Goal: Task Accomplishment & Management: Use online tool/utility

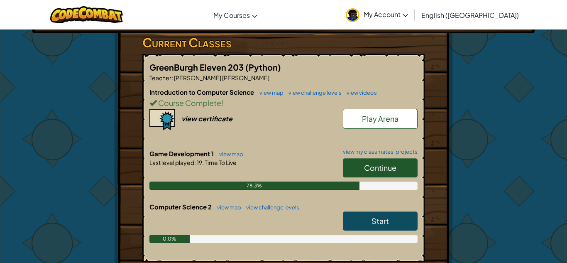
scroll to position [156, 0]
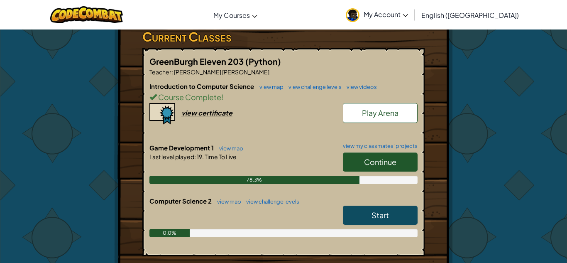
click at [381, 157] on link "Continue" at bounding box center [380, 161] width 75 height 19
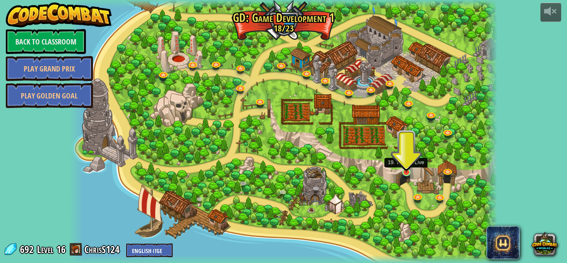
click at [403, 171] on img at bounding box center [406, 161] width 10 height 24
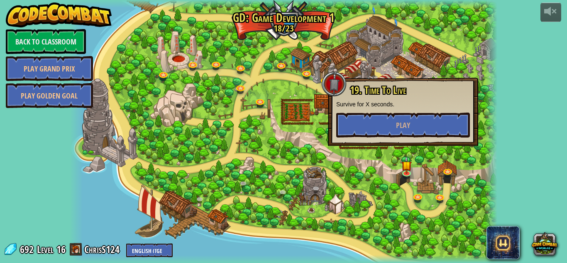
click at [397, 145] on div "19. Time To Live Survive for X seconds. Play" at bounding box center [403, 112] width 150 height 68
click at [384, 132] on button "Play" at bounding box center [403, 124] width 134 height 25
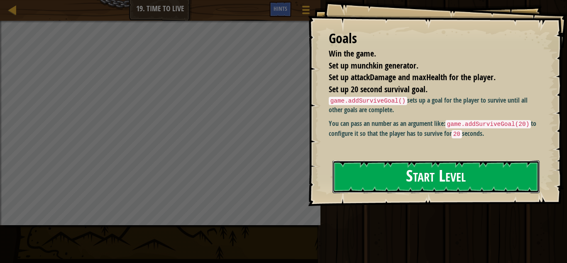
click at [385, 170] on button "Start Level" at bounding box center [435, 176] width 207 height 33
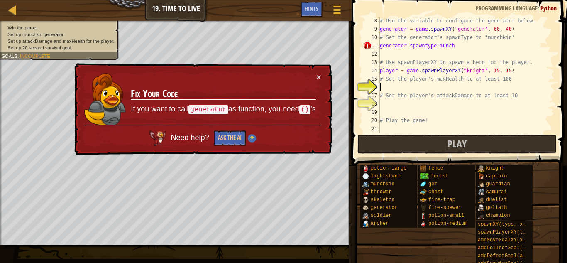
scroll to position [58, 0]
drag, startPoint x: 458, startPoint y: 45, endPoint x: 363, endPoint y: 44, distance: 95.0
click at [363, 44] on div "8 9 10 11 12 13 14 15 16 17 18 19 20 21 # Use the variable to configure the gen…" at bounding box center [457, 75] width 193 height 116
type textarea "generator spawntype munch"
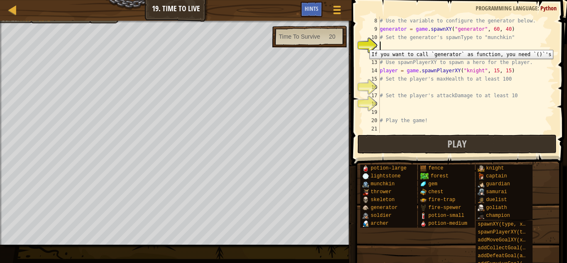
scroll to position [4, 0]
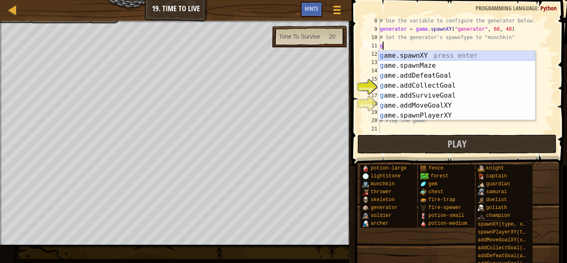
click at [404, 57] on div "g ame.spawnXY press enter g ame.spawnMaze press enter g ame.addDefeatGoal press…" at bounding box center [456, 96] width 157 height 90
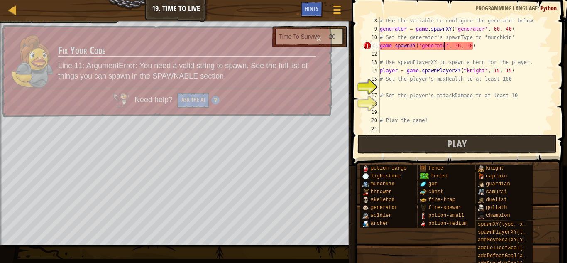
scroll to position [4, 10]
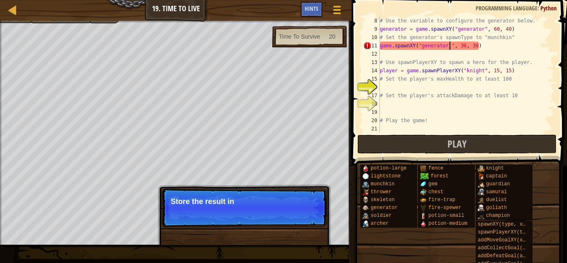
type textarea "game.spawnXY("generator", 36, 30)"
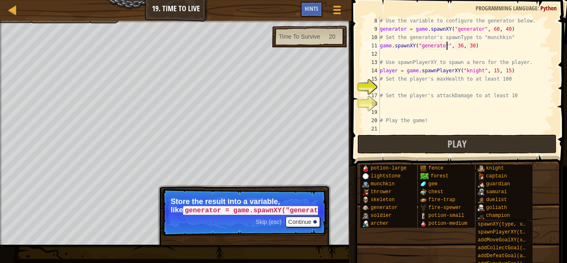
click at [421, 84] on div "# Use the variable to configure the generator below. generator = game . spawnXY…" at bounding box center [466, 83] width 176 height 133
type textarea "# Set the player's attackDamage to at least 10"
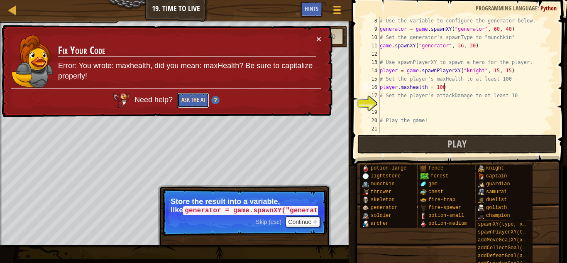
click at [194, 94] on button "Ask the AI" at bounding box center [193, 100] width 32 height 15
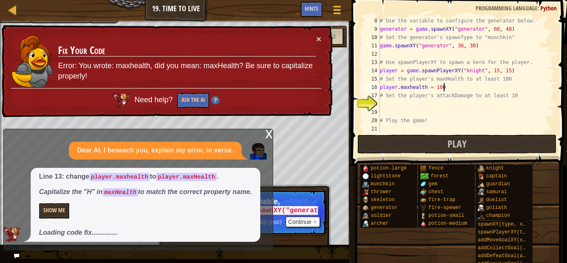
click at [412, 87] on div "# Use the variable to configure the generator below. generator = game . spawnXY…" at bounding box center [466, 83] width 176 height 133
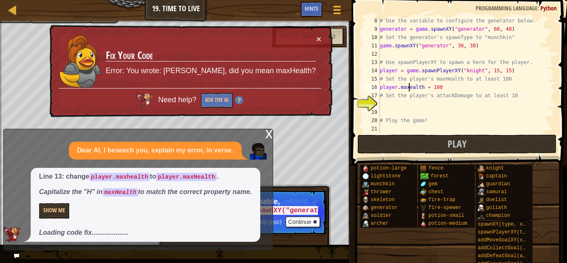
scroll to position [4, 5]
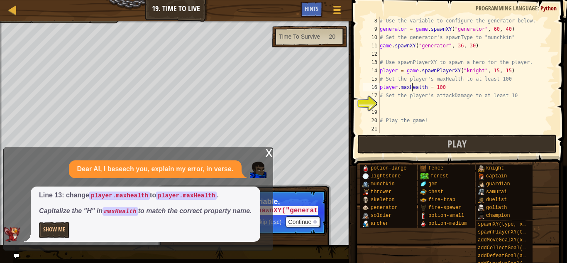
type textarea "player.maxHealth = 100"
click at [269, 155] on div "x" at bounding box center [268, 152] width 7 height 8
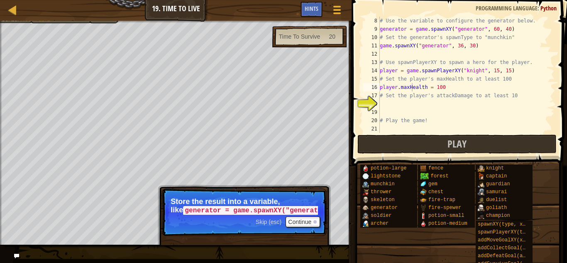
click at [417, 106] on div "# Use the variable to configure the generator below. generator = game . spawnXY…" at bounding box center [466, 83] width 176 height 133
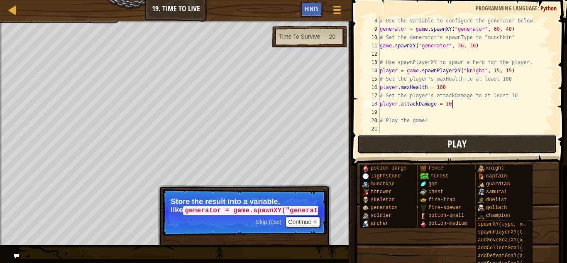
click at [412, 148] on button "Play" at bounding box center [456, 143] width 199 height 19
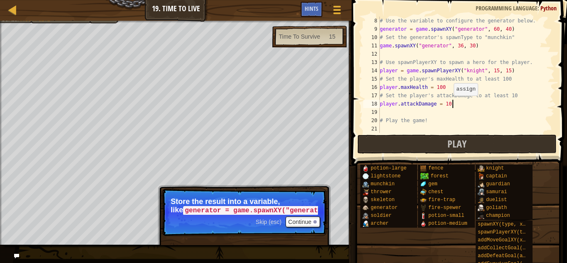
click at [449, 104] on div "# Use the variable to configure the generator below. generator = game . spawnXY…" at bounding box center [466, 83] width 176 height 133
click at [302, 220] on button "Continue" at bounding box center [302, 221] width 34 height 11
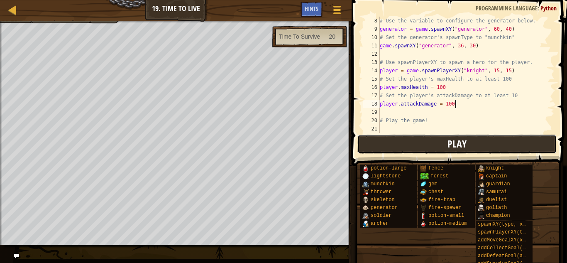
click at [395, 140] on button "Play" at bounding box center [456, 143] width 199 height 19
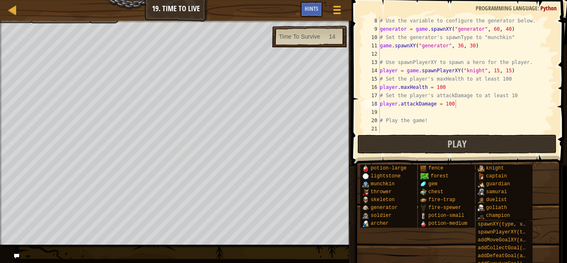
click at [444, 90] on div "# Use the variable to configure the generator below. generator = game . spawnXY…" at bounding box center [466, 83] width 176 height 133
type textarea "player.maxHealth = 10000"
click at [26, 21] on div at bounding box center [175, 22] width 351 height 2
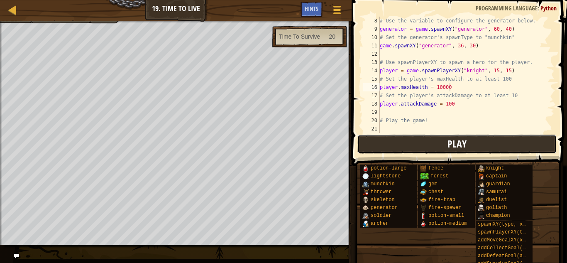
click at [492, 145] on button "Play" at bounding box center [456, 143] width 199 height 19
click at [421, 145] on button "Play" at bounding box center [456, 143] width 199 height 19
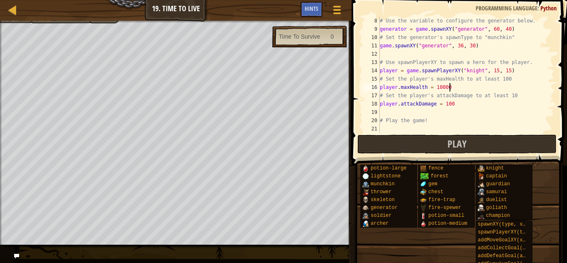
click at [456, 102] on div "# Use the variable to configure the generator below. generator = game . spawnXY…" at bounding box center [466, 83] width 176 height 133
type textarea "player.attackDamage = 1000"
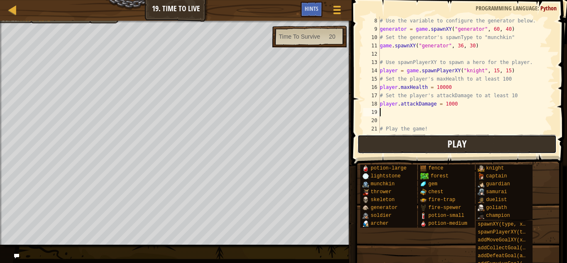
click at [468, 143] on button "Play" at bounding box center [456, 143] width 199 height 19
click at [422, 113] on div "# Use the variable to configure the generator below. generator = game . spawnXY…" at bounding box center [466, 83] width 176 height 133
type textarea "."
type textarea ">"
type textarea "<"
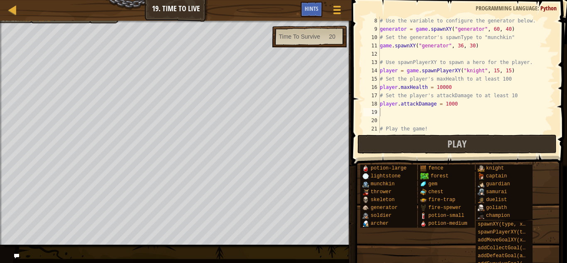
click at [21, 22] on div at bounding box center [175, 22] width 351 height 2
click at [298, 3] on div "Map Game Development 1 19. Time To Live Game Menu Done Hints" at bounding box center [175, 10] width 351 height 21
click at [311, 9] on span "Hints" at bounding box center [312, 9] width 14 height 8
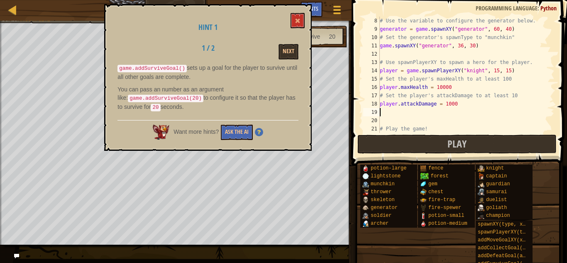
click at [320, 28] on div "Time To Survive 20" at bounding box center [309, 37] width 75 height 22
click at [298, 20] on span at bounding box center [298, 21] width 6 height 6
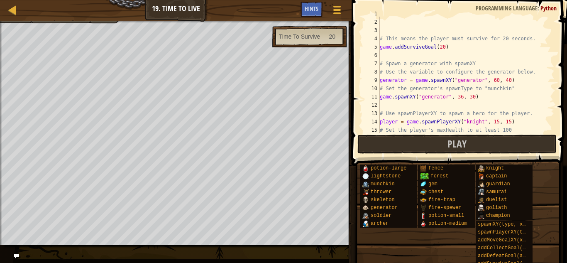
scroll to position [7, 0]
click at [444, 48] on div "# Pass an argument to addSurviveGoal() to specify a time. # This means the play…" at bounding box center [466, 76] width 176 height 133
type textarea "game.addSurviveGoal()"
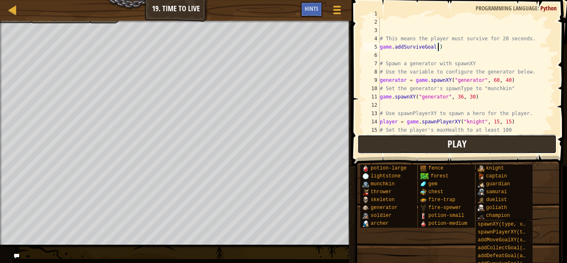
click at [401, 138] on button "Play" at bounding box center [456, 143] width 199 height 19
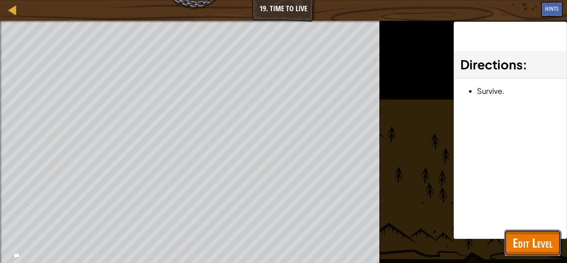
click at [510, 236] on button "Edit Level" at bounding box center [532, 242] width 56 height 27
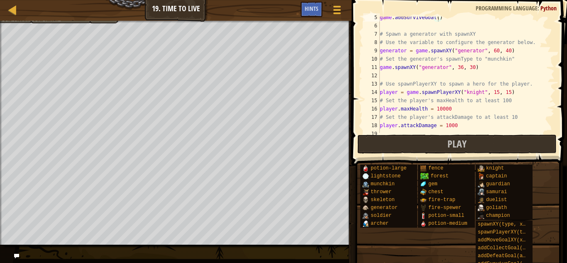
scroll to position [37, 0]
click at [479, 73] on div "game . addSurviveGoal ( ) # Spawn a generator with spawnXY # Use the variable t…" at bounding box center [466, 79] width 176 height 133
click at [480, 69] on div "game . addSurviveGoal ( ) # Spawn a generator with spawnXY # Use the variable t…" at bounding box center [466, 79] width 176 height 133
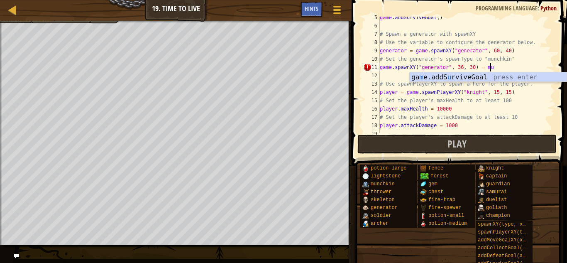
scroll to position [4, 16]
type textarea "game.spawnXY("generator", 36, 30) = munchkin"
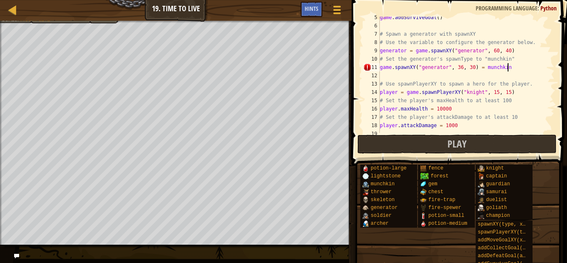
scroll to position [4, 0]
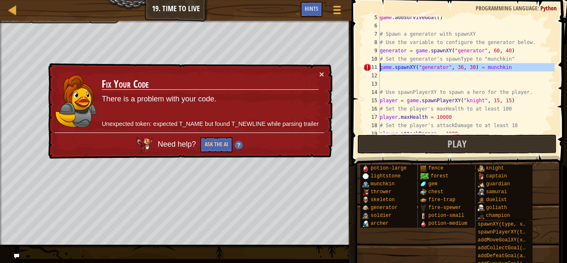
click at [368, 66] on div "11" at bounding box center [371, 67] width 17 height 8
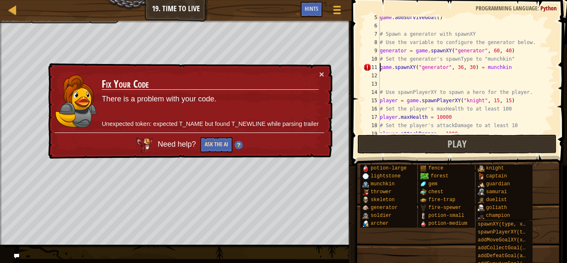
type textarea "game.spawnXY("generator", 36, 30) = munchkin"
click at [217, 151] on button "Ask the AI" at bounding box center [216, 144] width 32 height 15
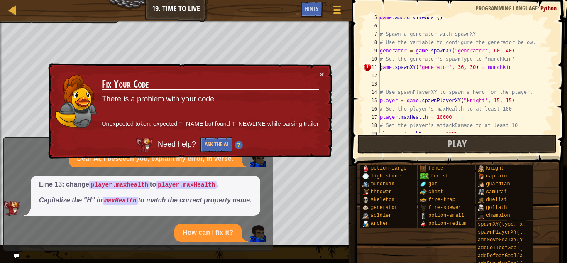
click at [405, 78] on div "game . addSurviveGoal ( ) # Spawn a generator with spawnXY # Use the variable t…" at bounding box center [466, 79] width 176 height 133
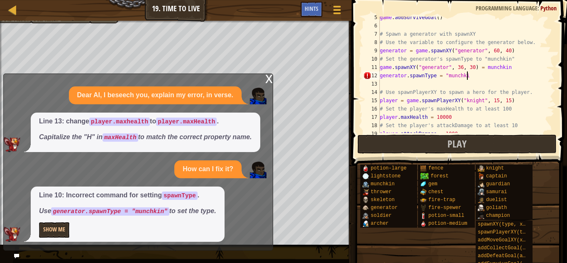
scroll to position [4, 12]
drag, startPoint x: 512, startPoint y: 67, endPoint x: 480, endPoint y: 71, distance: 33.0
click at [480, 71] on div "game . addSurviveGoal ( ) # Spawn a generator with spawnXY # Use the variable t…" at bounding box center [466, 79] width 176 height 133
click at [480, 71] on div "game . addSurviveGoal ( ) # Spawn a generator with spawnXY # Use the variable t…" at bounding box center [466, 75] width 176 height 116
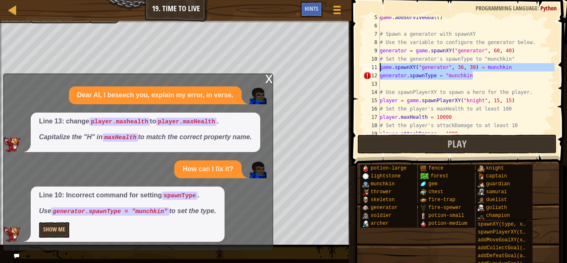
drag, startPoint x: 479, startPoint y: 75, endPoint x: 381, endPoint y: 65, distance: 99.2
click at [381, 65] on div "game . addSurviveGoal ( ) # Spawn a generator with spawnXY # Use the variable t…" at bounding box center [466, 79] width 176 height 133
type textarea "game.spawnXY("generator", 36, 30) = munchkin generator.spawnType = "munchkin"
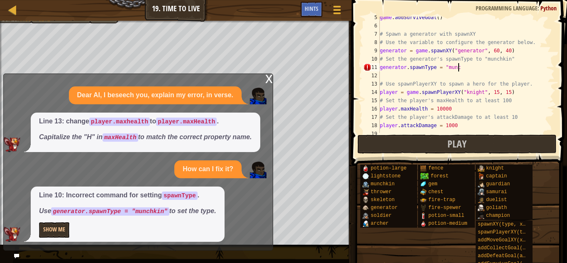
scroll to position [4, 11]
type textarea "generator.spawnType = "munchkin""
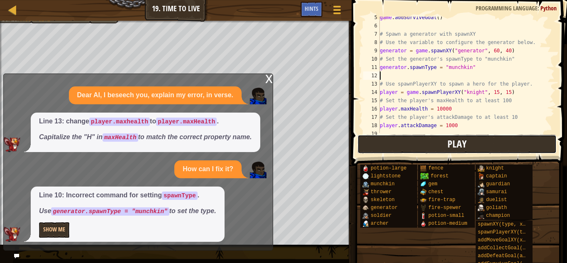
click at [395, 152] on button "Play" at bounding box center [456, 143] width 199 height 19
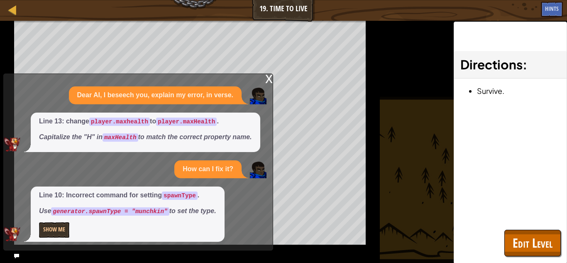
click at [268, 80] on div "x" at bounding box center [268, 78] width 7 height 8
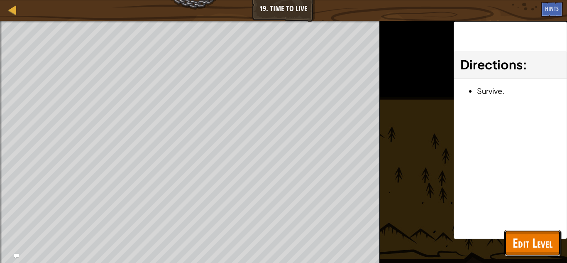
click at [552, 241] on span "Edit Level" at bounding box center [532, 242] width 40 height 17
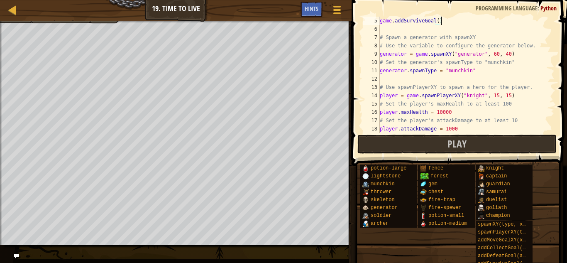
click at [439, 20] on div "game . addSurviveGoal ( ) # Spawn a generator with spawnXY # Use the variable t…" at bounding box center [466, 83] width 176 height 133
type textarea "game.addSurviveGoal(20)"
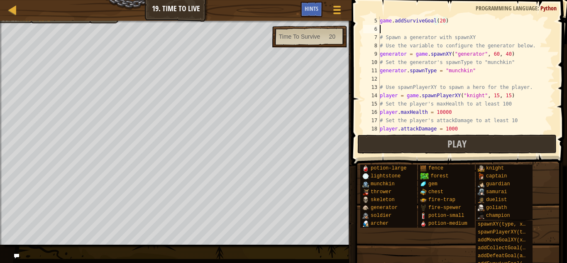
scroll to position [4, 0]
type textarea "generator.spawnType = "munchkin""
type textarea "player.attackDamage = 10"
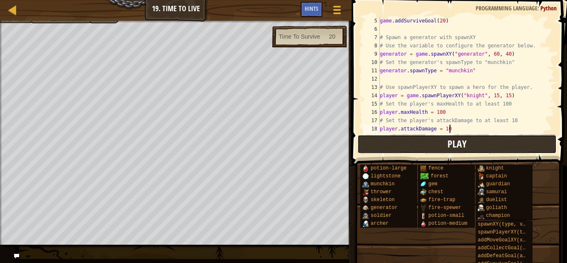
click at [441, 147] on button "Play" at bounding box center [456, 143] width 199 height 19
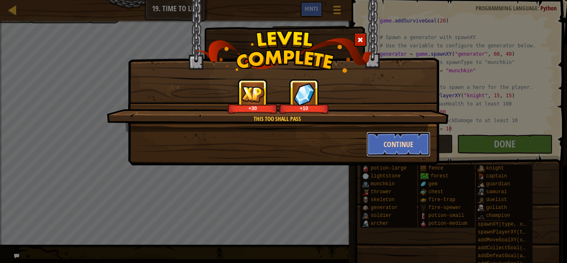
click at [385, 146] on button "Continue" at bounding box center [398, 144] width 64 height 25
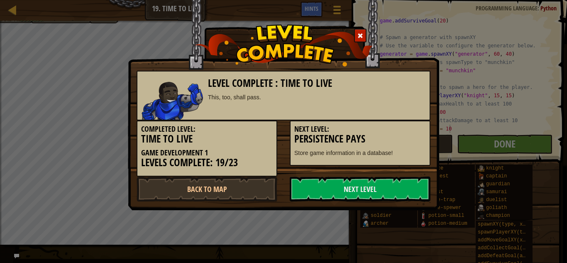
click at [522, 148] on div "Level Complete : Time To Live This, too, shall pass. Completed Level: Time To L…" at bounding box center [283, 131] width 567 height 263
click at [359, 200] on link "Next Level" at bounding box center [360, 188] width 141 height 25
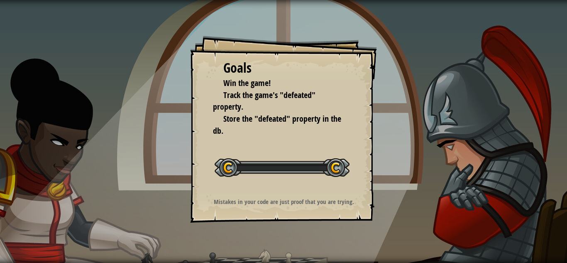
click at [349, 190] on div "Goals Win the game! Track the game's "defeated" property. Store the "defeated" …" at bounding box center [283, 129] width 187 height 187
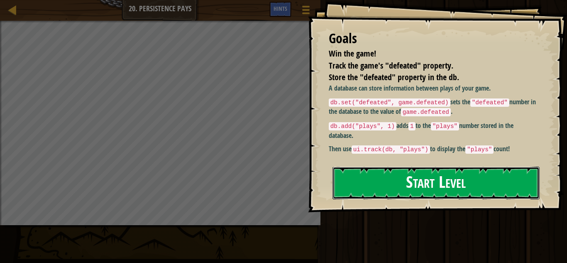
click at [399, 172] on button "Start Level" at bounding box center [435, 182] width 207 height 33
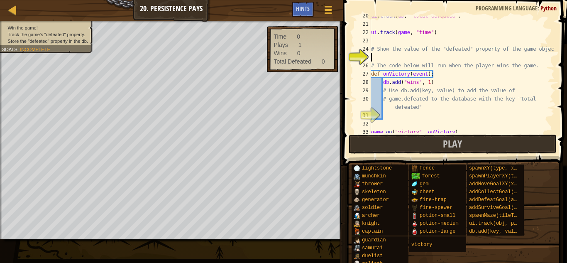
scroll to position [171, 0]
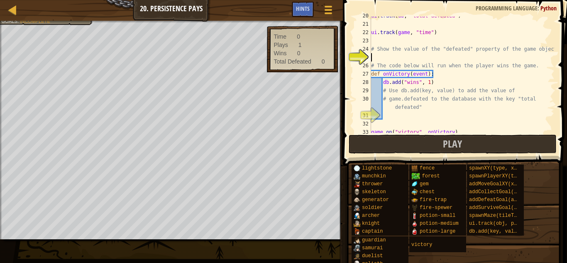
click at [388, 63] on div "ui . track ( db , "total defeated" ) ui . track ( game , "time" ) # Show the va…" at bounding box center [461, 78] width 185 height 133
type textarea "# The code below will run when the player wins the game."
click at [381, 58] on div "ui . track ( db , "total defeated" ) ui . track ( game , "time" ) # Show the va…" at bounding box center [461, 78] width 185 height 133
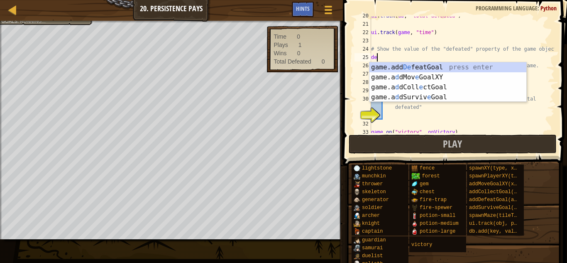
scroll to position [4, 0]
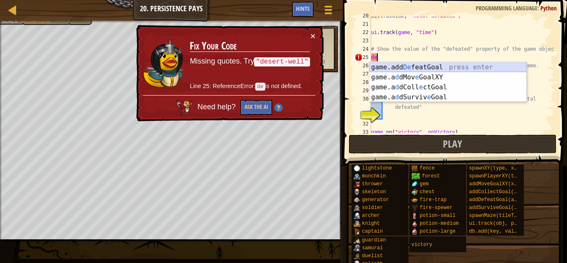
type textarea "d"
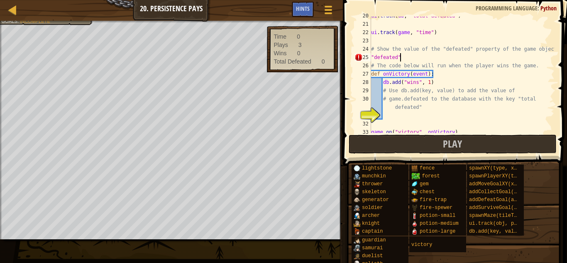
scroll to position [4, 4]
type textarea "# game.defeated to the database with the key "total defeated""
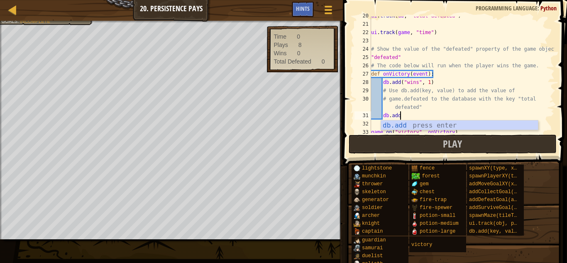
type textarea "d"
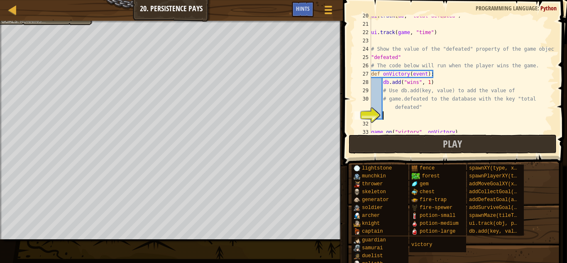
scroll to position [4, 1]
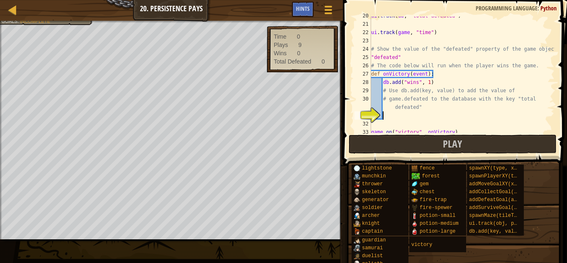
click at [429, 82] on div "ui . track ( db , "total defeated" ) ui . track ( game , "time" ) # Show the va…" at bounding box center [461, 78] width 185 height 133
type textarea "db.add("wins", 10000000000)"
click at [420, 114] on div "ui . track ( db , "total defeated" ) ui . track ( game , "time" ) # Show the va…" at bounding box center [461, 78] width 185 height 133
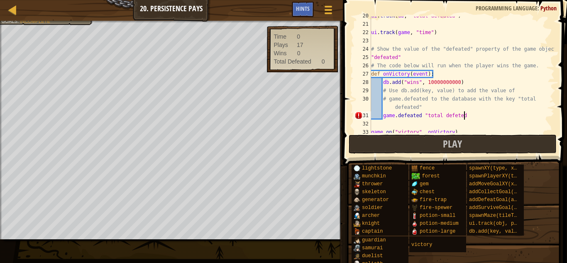
type textarea "game.defeated "total defeted'"
type textarea "game.defeated "total defeated""
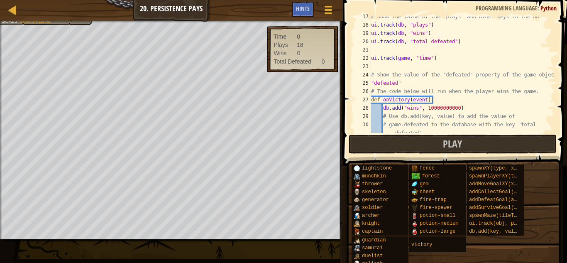
scroll to position [172, 0]
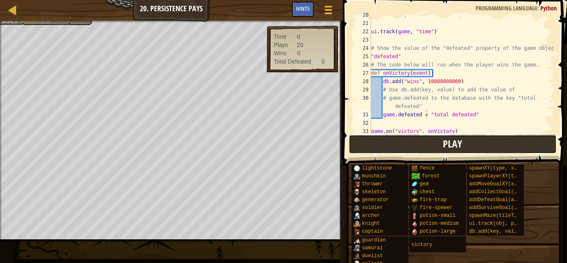
click at [444, 141] on span "Play" at bounding box center [452, 143] width 19 height 13
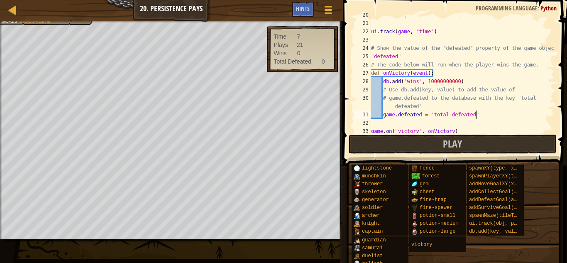
click at [478, 116] on div "ui . track ( db , "total defeated" ) ui . track ( game , "time" ) # Show the va…" at bounding box center [461, 77] width 185 height 133
type textarea "game.defeated("total defeated""
type textarea "game.defeated("total defeated",100000)"
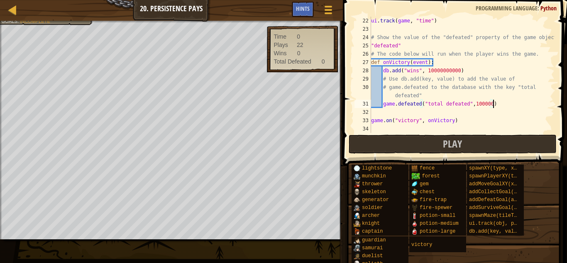
scroll to position [183, 0]
click at [456, 130] on div "ui . track ( game , "time" ) # Show the value of the "defeated" property of the…" at bounding box center [461, 83] width 185 height 133
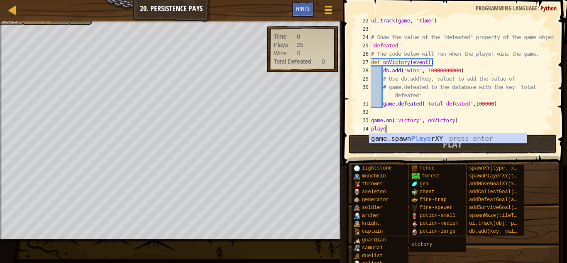
scroll to position [4, 0]
type textarea "p"
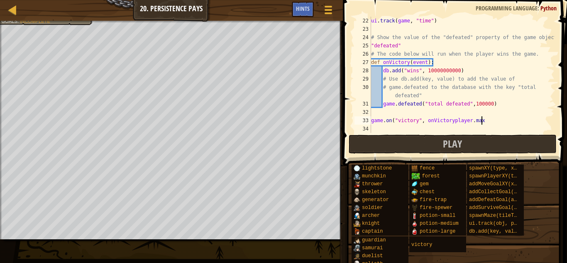
scroll to position [4, 15]
type textarea "game.on("victory", onVictory"
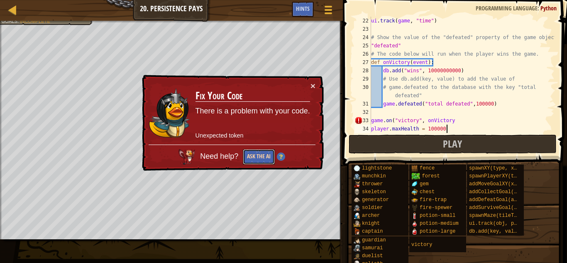
click at [255, 155] on button "Ask the AI" at bounding box center [259, 156] width 32 height 15
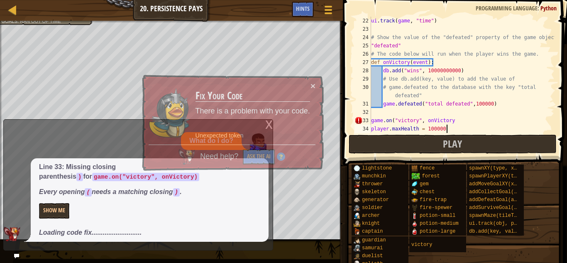
click at [426, 120] on div "ui . track ( game , "time" ) # Show the value of the "defeated" property of the…" at bounding box center [461, 83] width 185 height 133
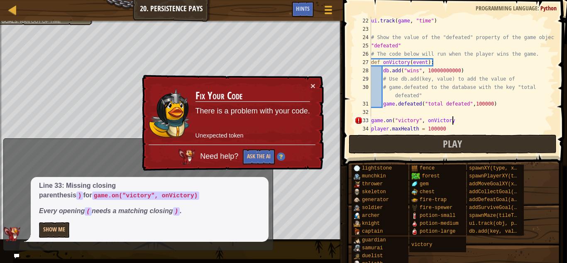
scroll to position [4, 12]
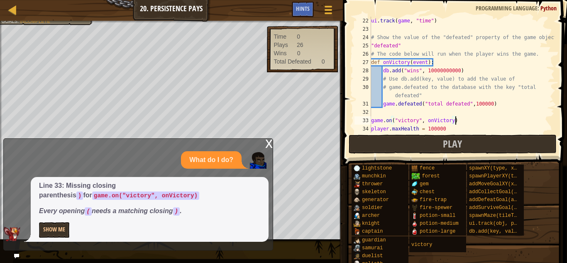
type textarea "player.maxHealth = 100000"
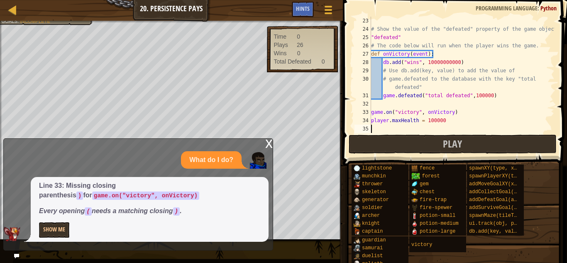
type textarea "player.maxHealth = 100000"
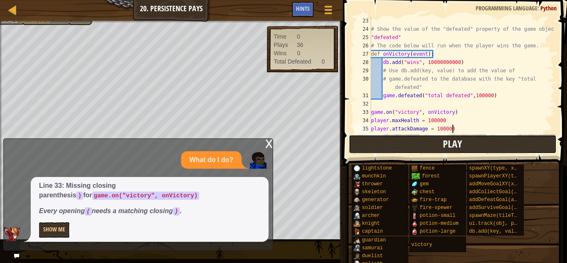
click at [446, 139] on span "Play" at bounding box center [452, 143] width 19 height 13
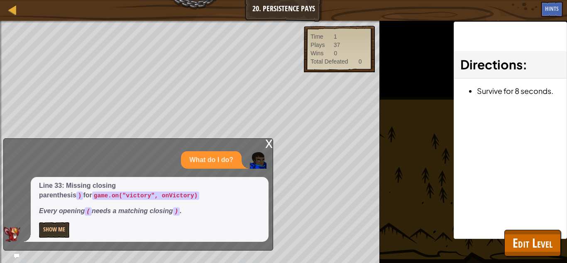
click at [268, 146] on div "x" at bounding box center [268, 143] width 7 height 8
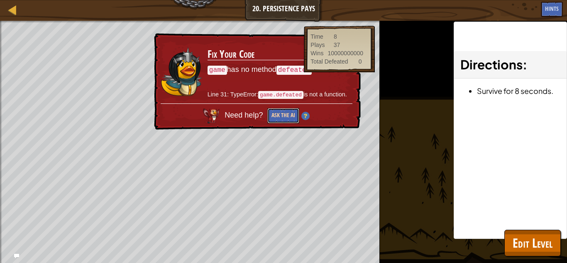
click at [280, 115] on button "Ask the AI" at bounding box center [283, 115] width 32 height 15
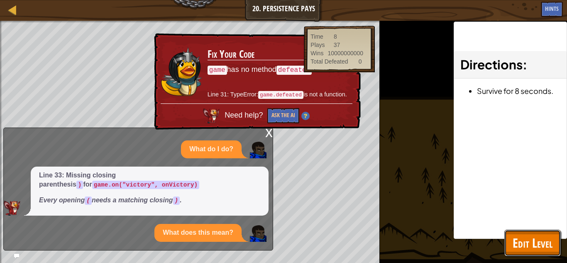
click at [539, 253] on button "Edit Level" at bounding box center [532, 242] width 56 height 27
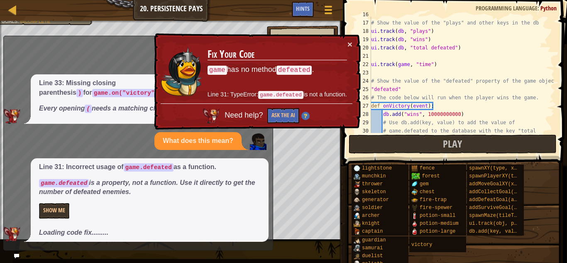
scroll to position [199, 0]
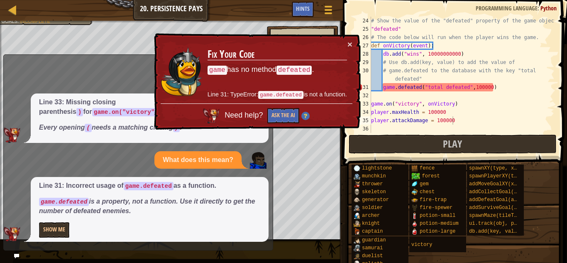
click at [398, 88] on div "# Show the value of the "defeated" property of the game object "defeated" # The…" at bounding box center [461, 83] width 185 height 133
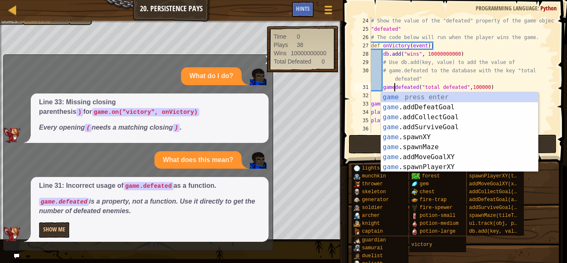
type textarea "game.defeated("total defeated",100000)"
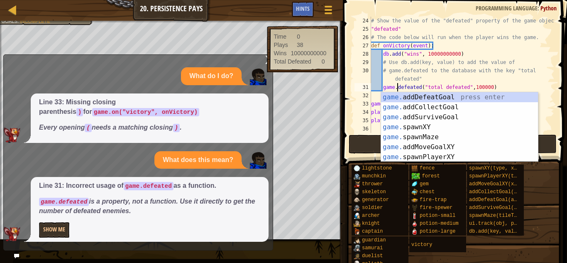
scroll to position [4, 4]
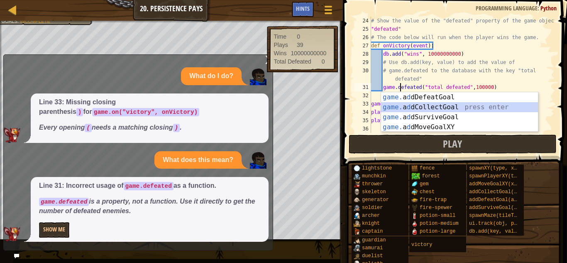
click at [543, 94] on div "# Show the value of the "defeated" property of the game object "defeated" # The…" at bounding box center [461, 83] width 185 height 133
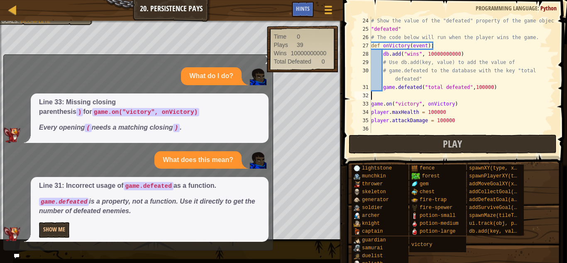
scroll to position [4, 0]
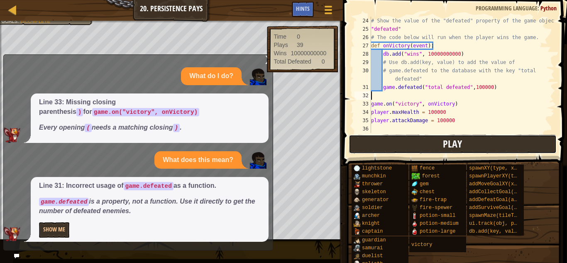
click at [440, 141] on button "Play" at bounding box center [453, 143] width 208 height 19
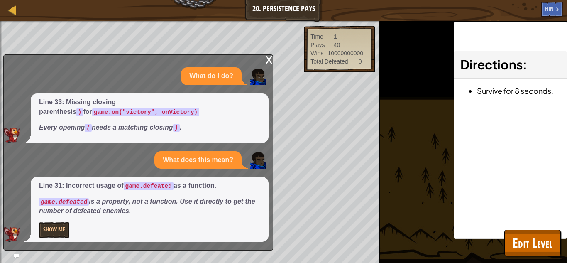
click at [268, 58] on div "x" at bounding box center [268, 59] width 7 height 8
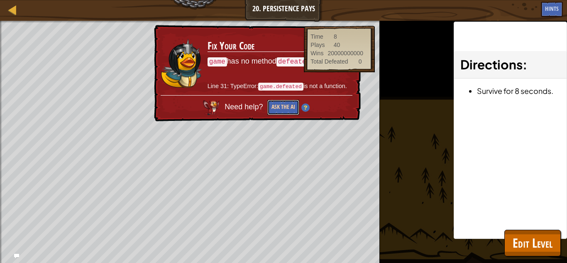
click at [283, 103] on button "Ask the AI" at bounding box center [283, 107] width 32 height 15
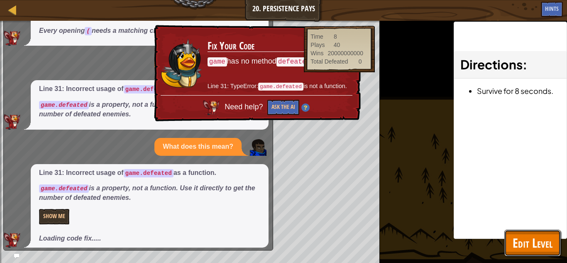
click at [541, 242] on span "Edit Level" at bounding box center [532, 242] width 40 height 17
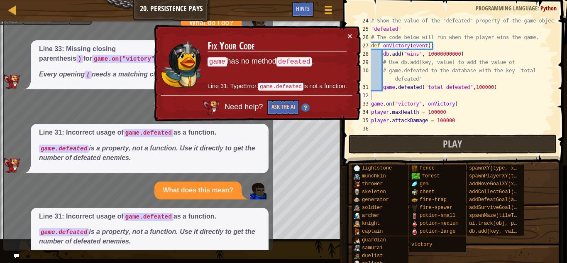
scroll to position [32, 0]
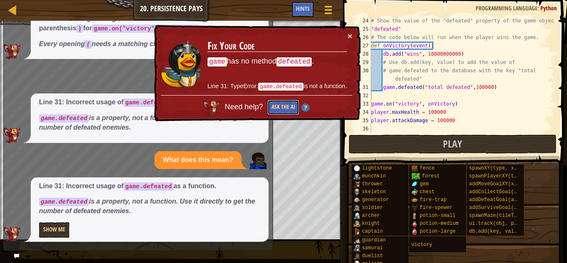
click at [285, 107] on button "Ask the AI" at bounding box center [283, 107] width 32 height 15
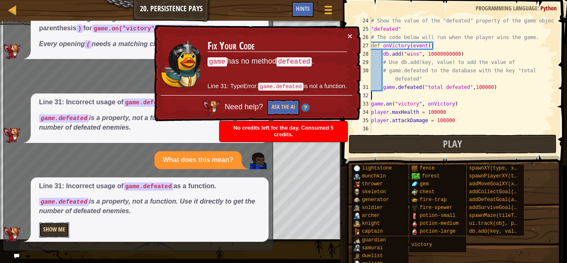
click at [59, 226] on button "Show Me" at bounding box center [54, 229] width 30 height 15
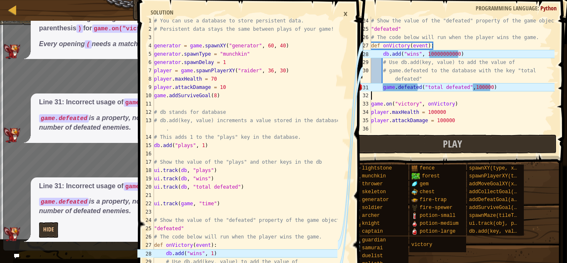
click at [447, 54] on div "# Show the value of the "defeated" property of the game object "defeated" # The…" at bounding box center [461, 83] width 185 height 133
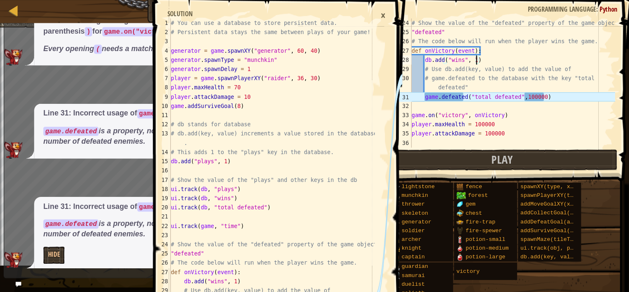
scroll to position [4, 8]
click at [478, 86] on div "# Show the value of the "defeated" property of the game object "defeated" # The…" at bounding box center [461, 83] width 185 height 133
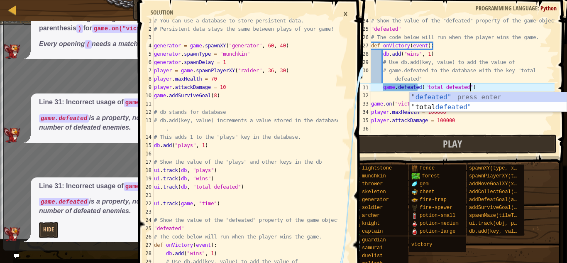
click at [410, 86] on div "# Show the value of the "defeated" property of the game object "defeated" # The…" at bounding box center [461, 83] width 185 height 133
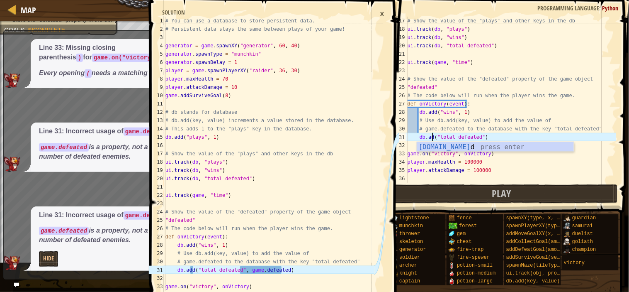
scroll to position [3, 5]
click at [417, 141] on div "# Show the value of the "plays" and other keys in the db ui . track ( db , "pla…" at bounding box center [511, 108] width 211 height 183
type textarea "db.add("total defeated")"
click at [381, 12] on div "×" at bounding box center [382, 14] width 13 height 14
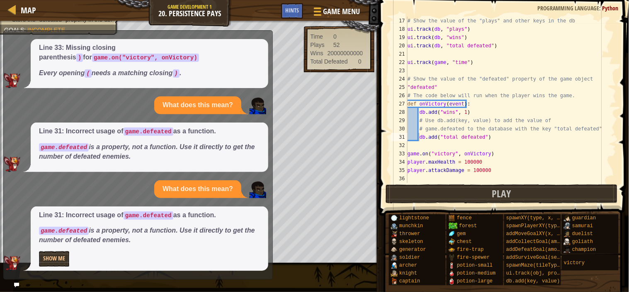
click at [379, 118] on span at bounding box center [505, 96] width 256 height 240
click at [407, 182] on div "36" at bounding box center [399, 178] width 17 height 8
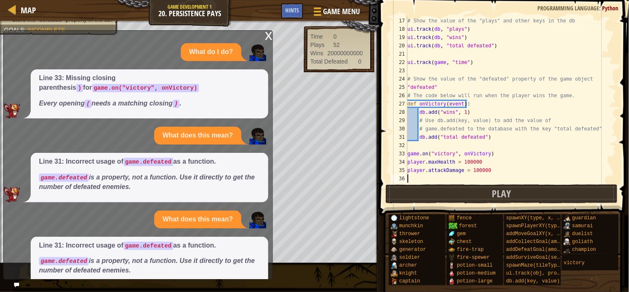
click at [269, 38] on div "x" at bounding box center [268, 35] width 7 height 8
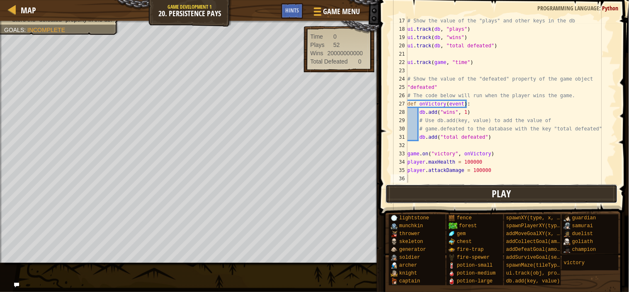
click at [487, 190] on button "Play" at bounding box center [502, 193] width 233 height 19
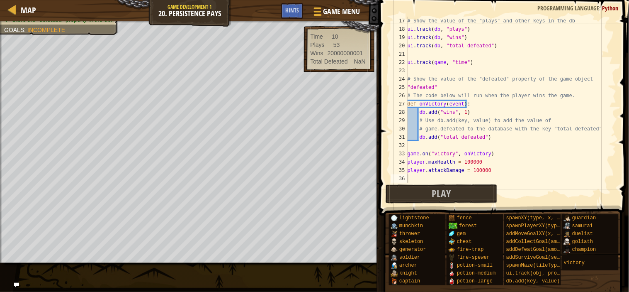
drag, startPoint x: 363, startPoint y: 54, endPoint x: 314, endPoint y: 58, distance: 49.5
click at [314, 58] on div "Time 10 Plays 53 Wins 20000000001 Total Defeated NaN" at bounding box center [339, 48] width 57 height 33
click at [467, 155] on div "# Show the value of the "plays" and other keys in the db ui . track ( db , "pla…" at bounding box center [511, 108] width 211 height 183
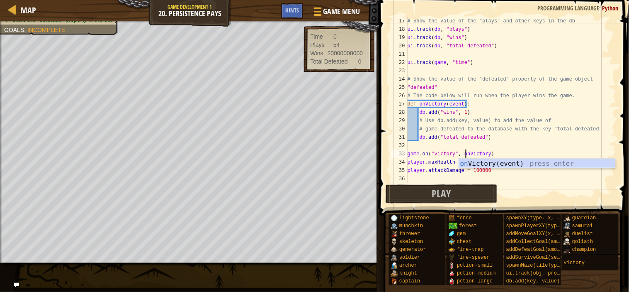
scroll to position [3, 10]
click at [470, 202] on button "Play" at bounding box center [442, 193] width 112 height 19
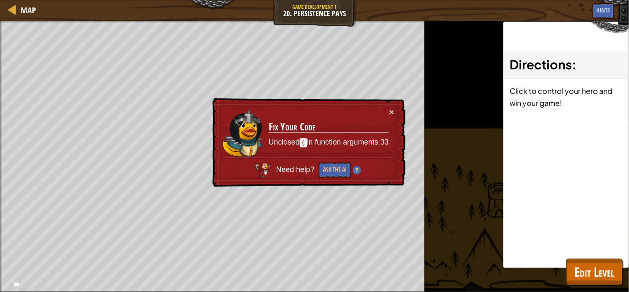
click at [566, 258] on div "Directions : Click to control your hero and win your game!" at bounding box center [567, 145] width 126 height 246
click at [566, 262] on span "Edit Level" at bounding box center [595, 271] width 40 height 17
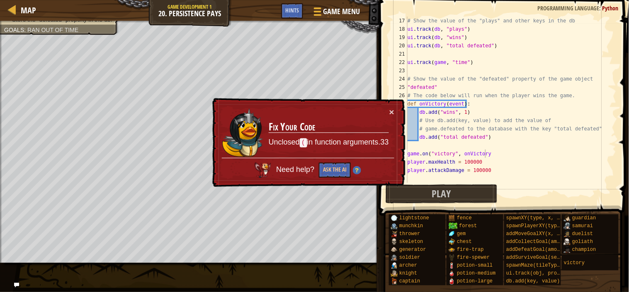
click at [493, 160] on div "# Show the value of the "plays" and other keys in the db ui . track ( db , "pla…" at bounding box center [511, 108] width 211 height 183
click at [490, 157] on div "# Show the value of the "plays" and other keys in the db ui . track ( db , "pla…" at bounding box center [511, 108] width 211 height 183
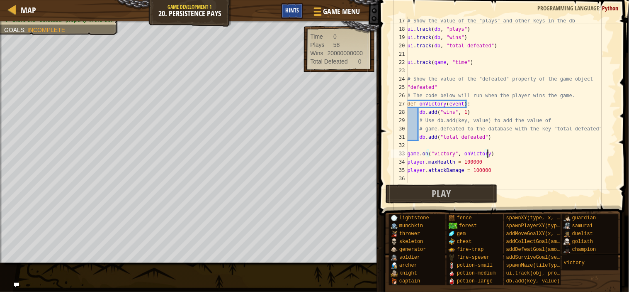
click at [293, 6] on div "Hints" at bounding box center [292, 10] width 22 height 15
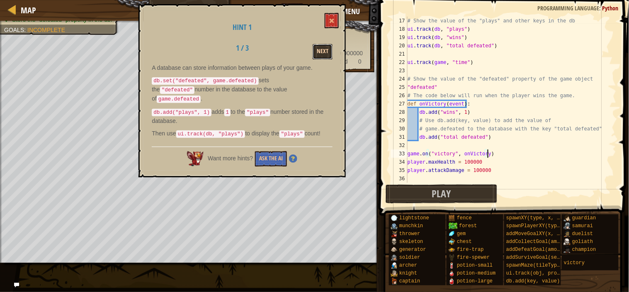
click at [320, 54] on button "Next" at bounding box center [323, 51] width 20 height 15
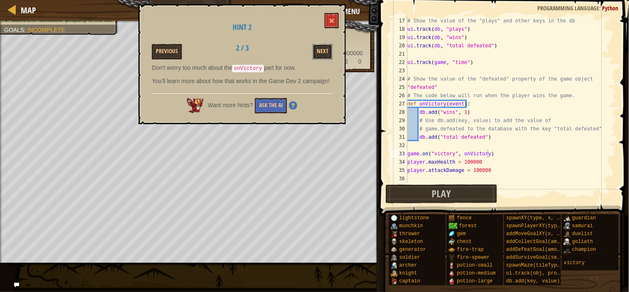
click at [320, 54] on button "Next" at bounding box center [323, 51] width 20 height 15
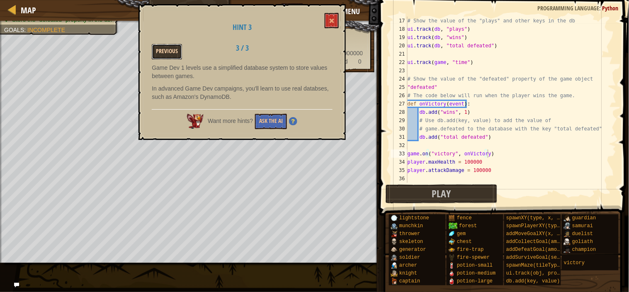
click at [168, 46] on button "Previous" at bounding box center [167, 51] width 30 height 15
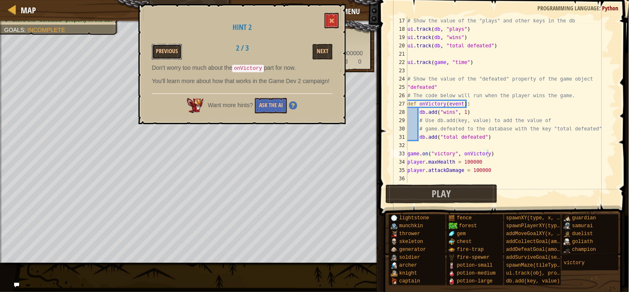
click at [168, 46] on button "Previous" at bounding box center [167, 51] width 30 height 15
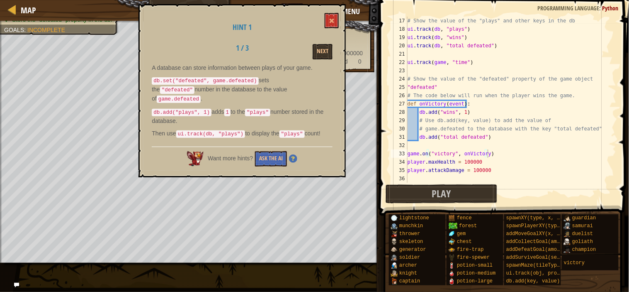
scroll to position [3, 4]
drag, startPoint x: 443, startPoint y: 86, endPoint x: 406, endPoint y: 86, distance: 36.9
click at [406, 86] on div ""defeated" 17 18 19 20 21 22 23 24 25 26 27 28 29 30 31 32 33 34 35 36 # Show t…" at bounding box center [503, 100] width 227 height 166
click at [403, 201] on button "Play" at bounding box center [442, 193] width 112 height 19
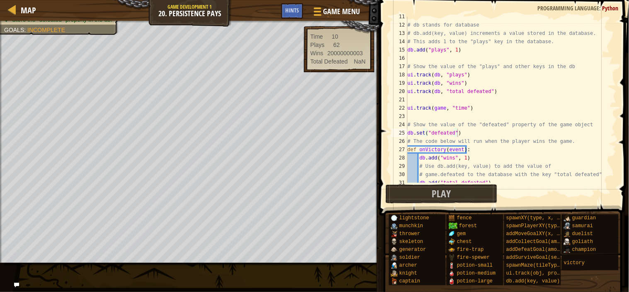
scroll to position [88, 0]
click at [479, 136] on div "# db stands for database # db.add(key, value) increments a value stored in the …" at bounding box center [511, 103] width 211 height 183
click at [473, 190] on button "Play" at bounding box center [442, 193] width 112 height 19
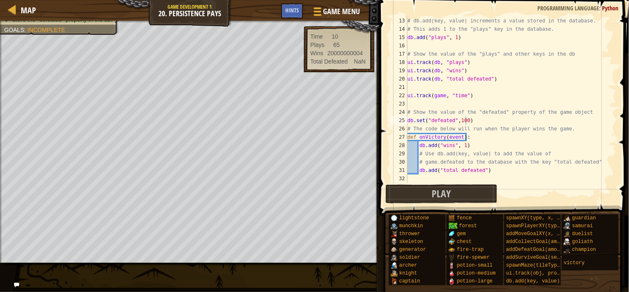
scroll to position [133, 0]
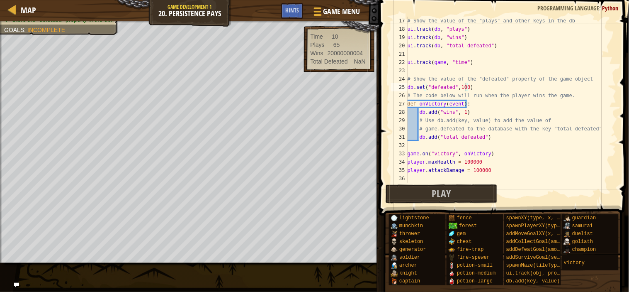
click at [459, 88] on div "# Show the value of the "plays" and other keys in the db ui . track ( db , "pla…" at bounding box center [511, 108] width 211 height 183
click at [424, 197] on button "Play" at bounding box center [442, 193] width 112 height 19
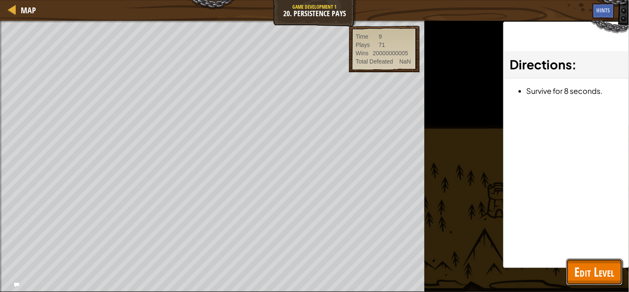
click at [566, 262] on span "Edit Level" at bounding box center [595, 271] width 40 height 17
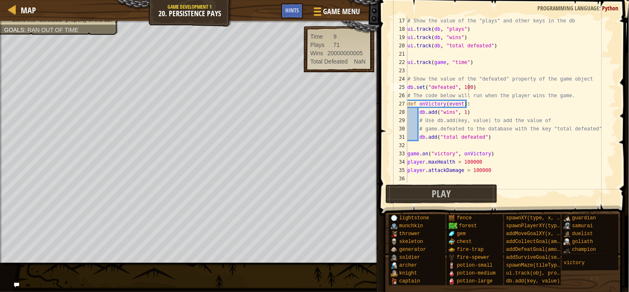
click at [481, 89] on div "# Show the value of the "plays" and other keys in the db ui . track ( db , "pla…" at bounding box center [511, 108] width 211 height 183
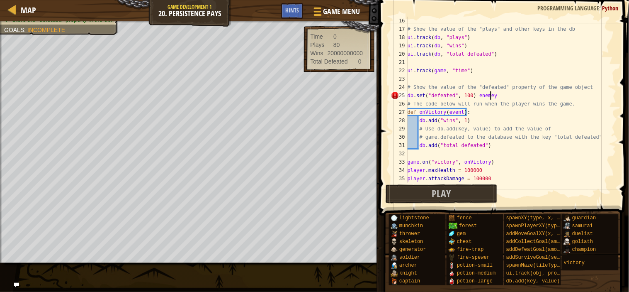
scroll to position [3, 14]
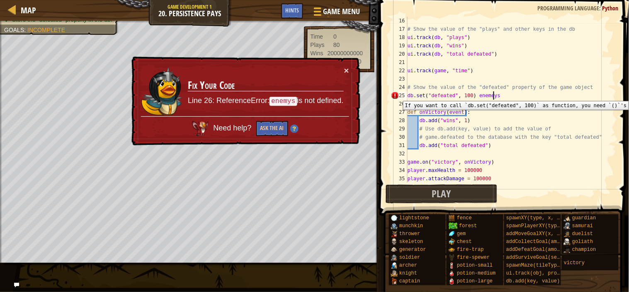
click at [397, 95] on div "25" at bounding box center [399, 95] width 17 height 8
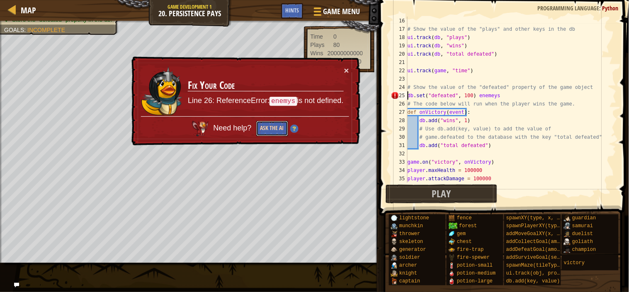
click at [268, 123] on button "Ask the AI" at bounding box center [272, 129] width 32 height 16
click at [268, 123] on button "Ask the AI" at bounding box center [272, 128] width 32 height 15
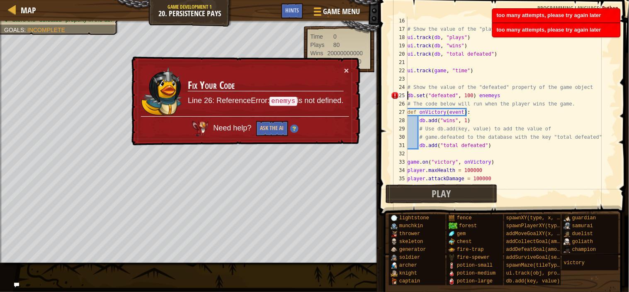
click at [294, 129] on img at bounding box center [294, 128] width 8 height 8
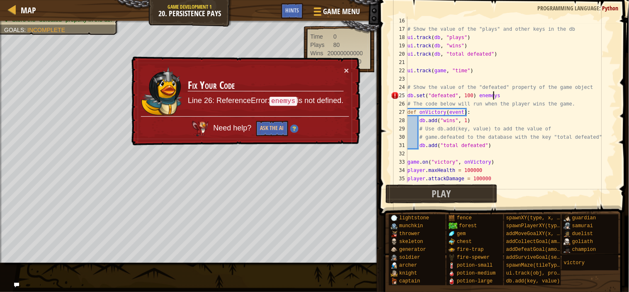
click at [498, 96] on div "# Show the value of the "plays" and other keys in the db ui . track ( db , "pla…" at bounding box center [511, 108] width 211 height 183
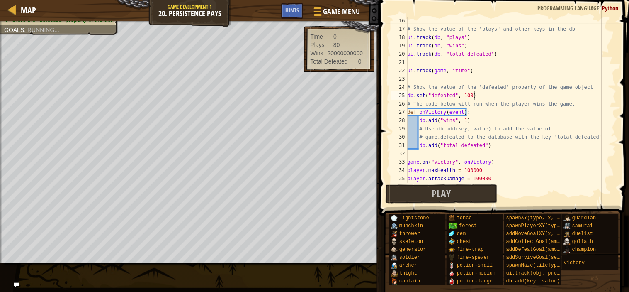
scroll to position [3, 10]
click at [33, 22] on div at bounding box center [190, 22] width 380 height 2
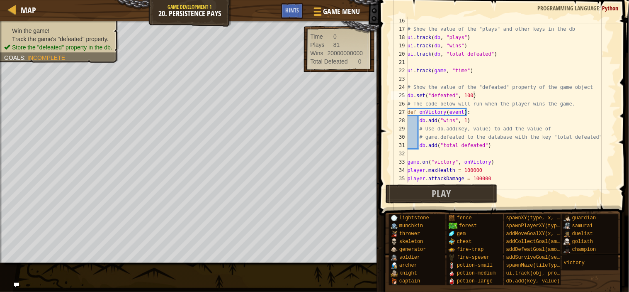
click at [35, 44] on span "Store the "defeated" property in the db." at bounding box center [62, 47] width 100 height 7
click at [47, 42] on span "Track the game's "defeated" property." at bounding box center [60, 39] width 97 height 7
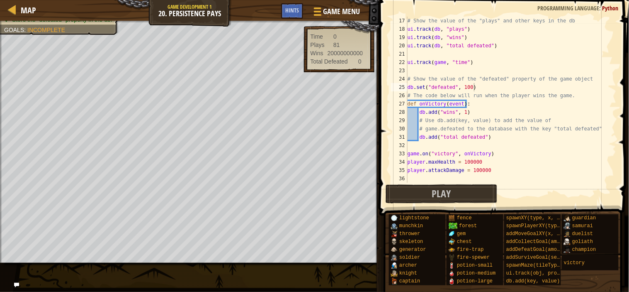
scroll to position [133, 0]
click at [483, 140] on div "# Show the value of the "plays" and other keys in the db ui . track ( db , "pla…" at bounding box center [511, 108] width 211 height 183
type textarea "db.add("total defeated" 1 )"
type textarea "db.add("total defeated" = 1)"
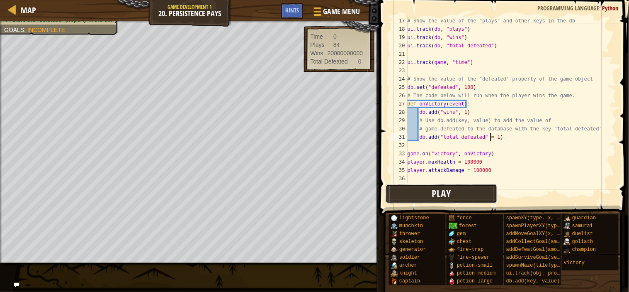
click at [450, 193] on span "Play" at bounding box center [441, 193] width 19 height 13
